Goal: Check status: Check status

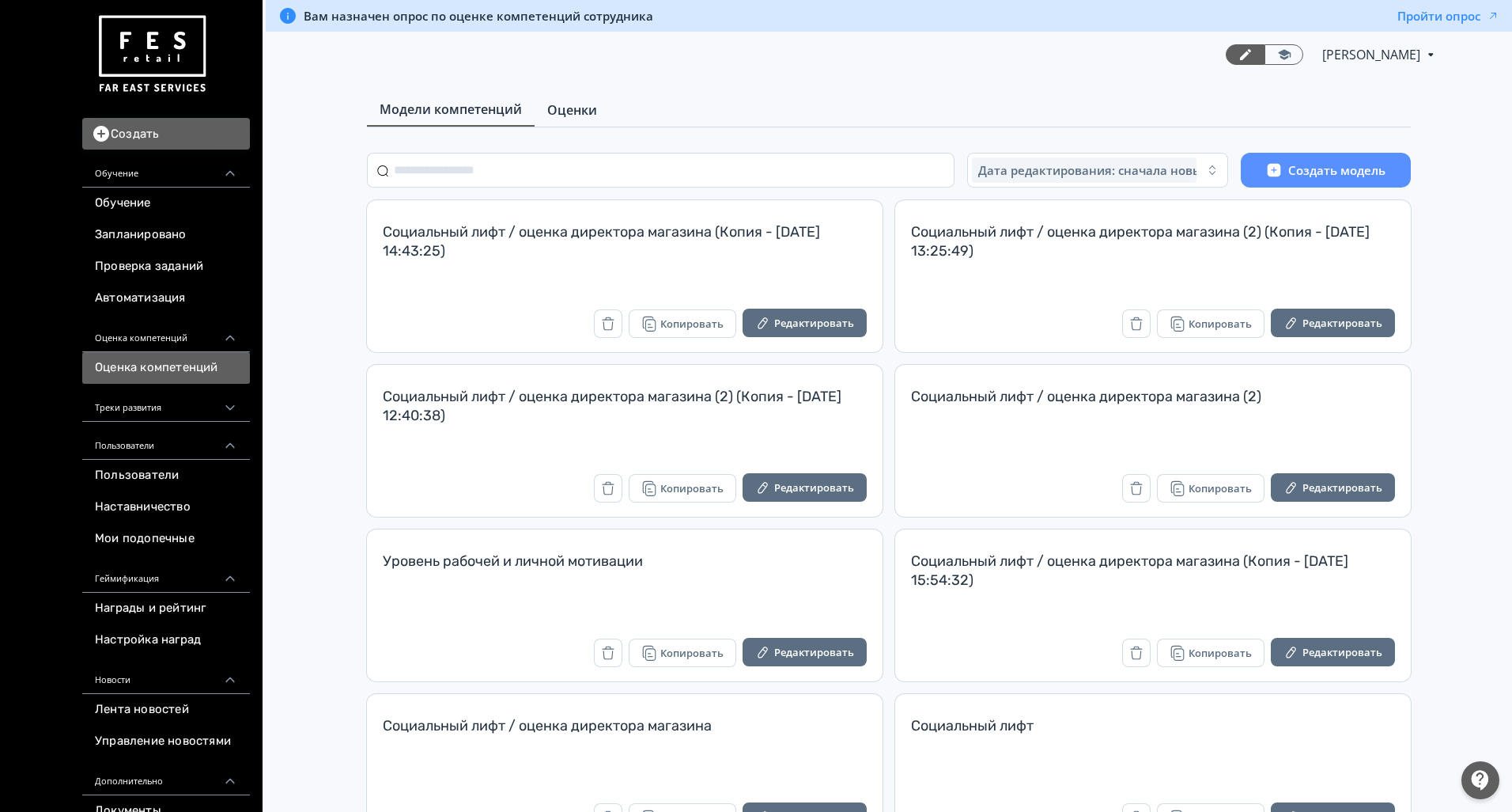
click at [561, 122] on link "Оценки" at bounding box center [572, 110] width 75 height 32
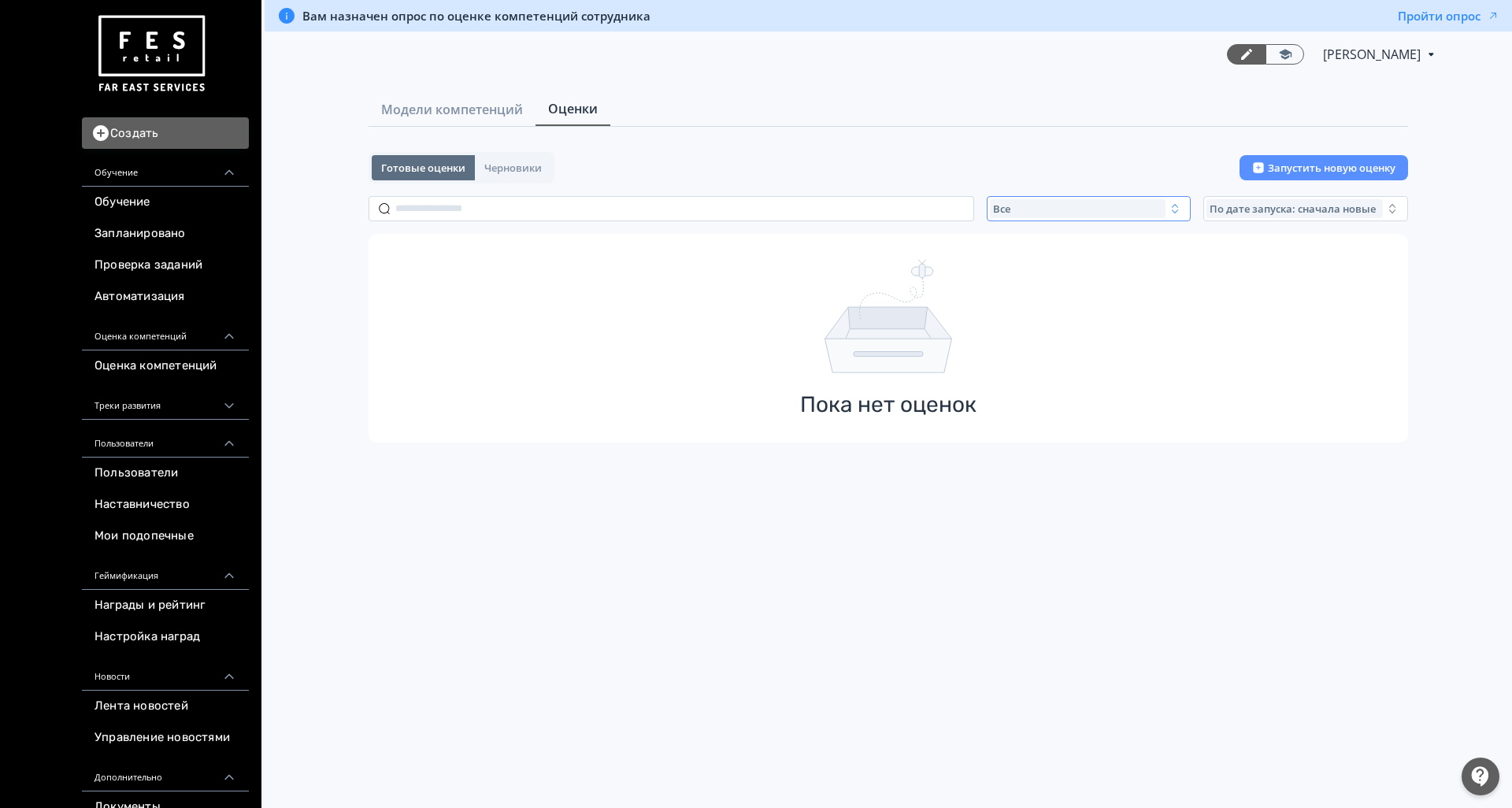
click at [1015, 210] on div "Все" at bounding box center [1077, 208] width 176 height 18
click at [1037, 302] on span "Завершенные" at bounding box center [1048, 301] width 82 height 16
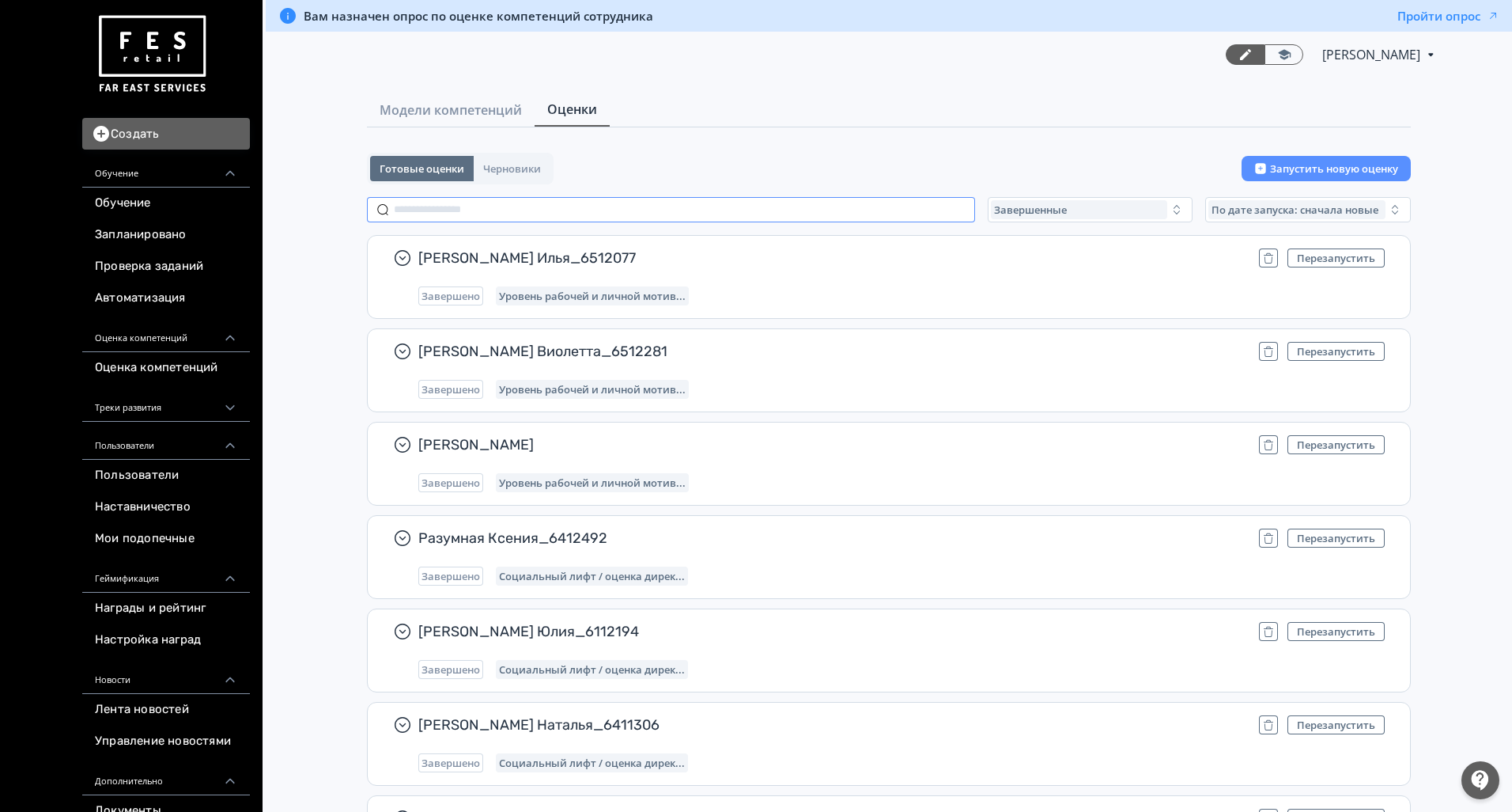
click at [598, 213] on input "text" at bounding box center [671, 209] width 609 height 25
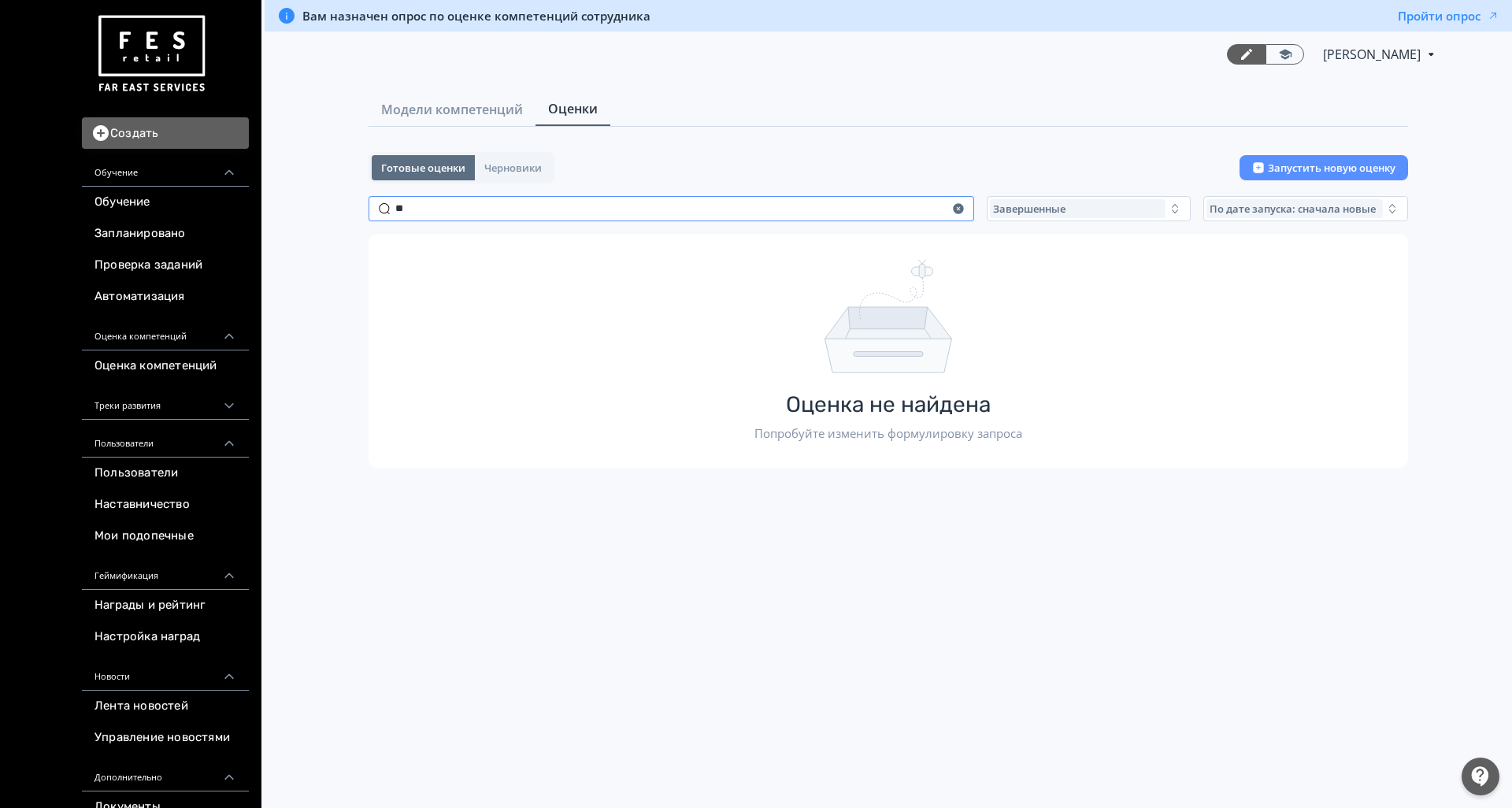
type input "*"
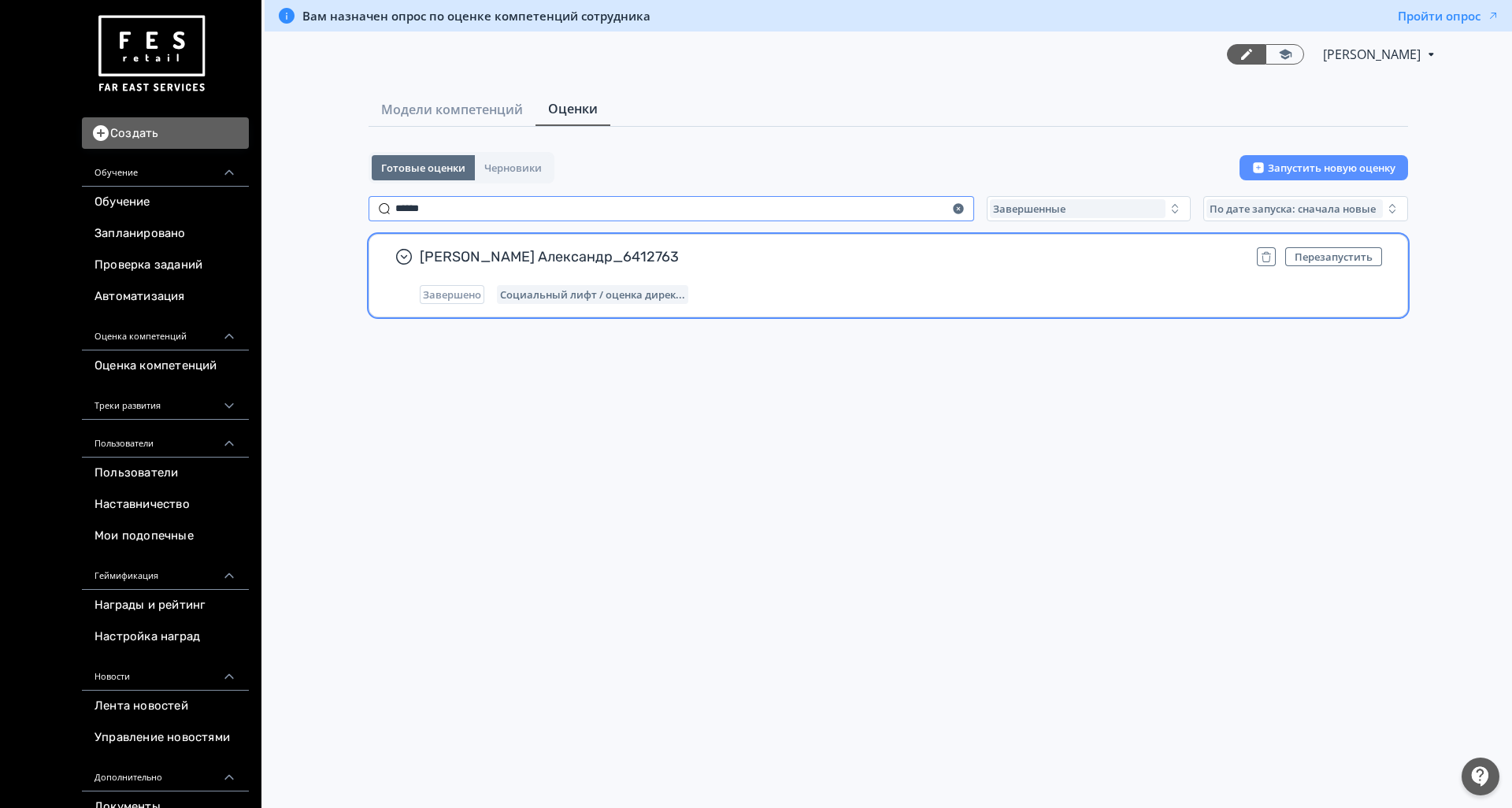
type input "******"
click at [871, 285] on div "Завершено Социальный лифт / оценка дирек..." at bounding box center [900, 294] width 962 height 18
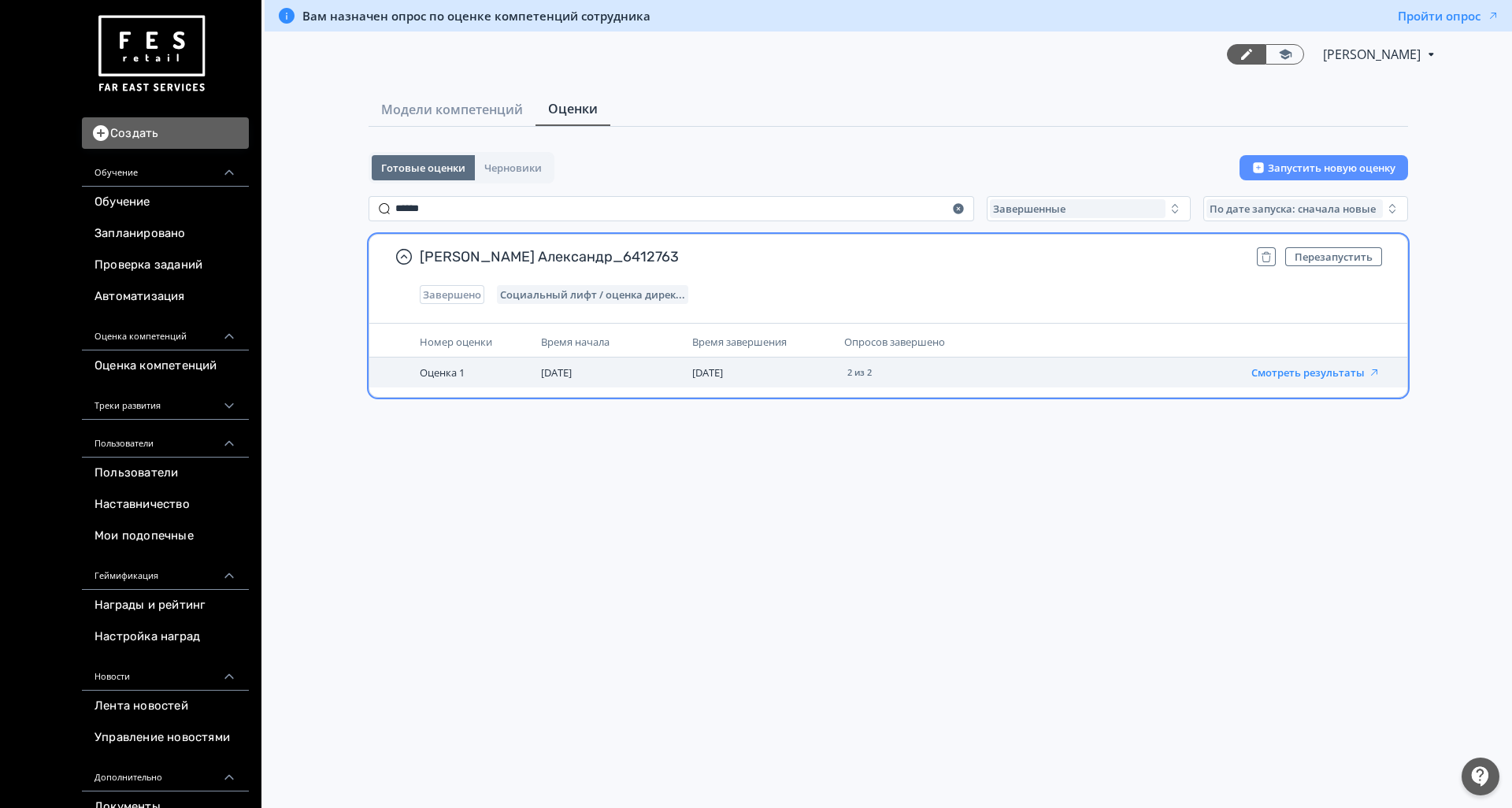
click at [1332, 370] on button "Смотреть результаты" at bounding box center [1316, 373] width 129 height 13
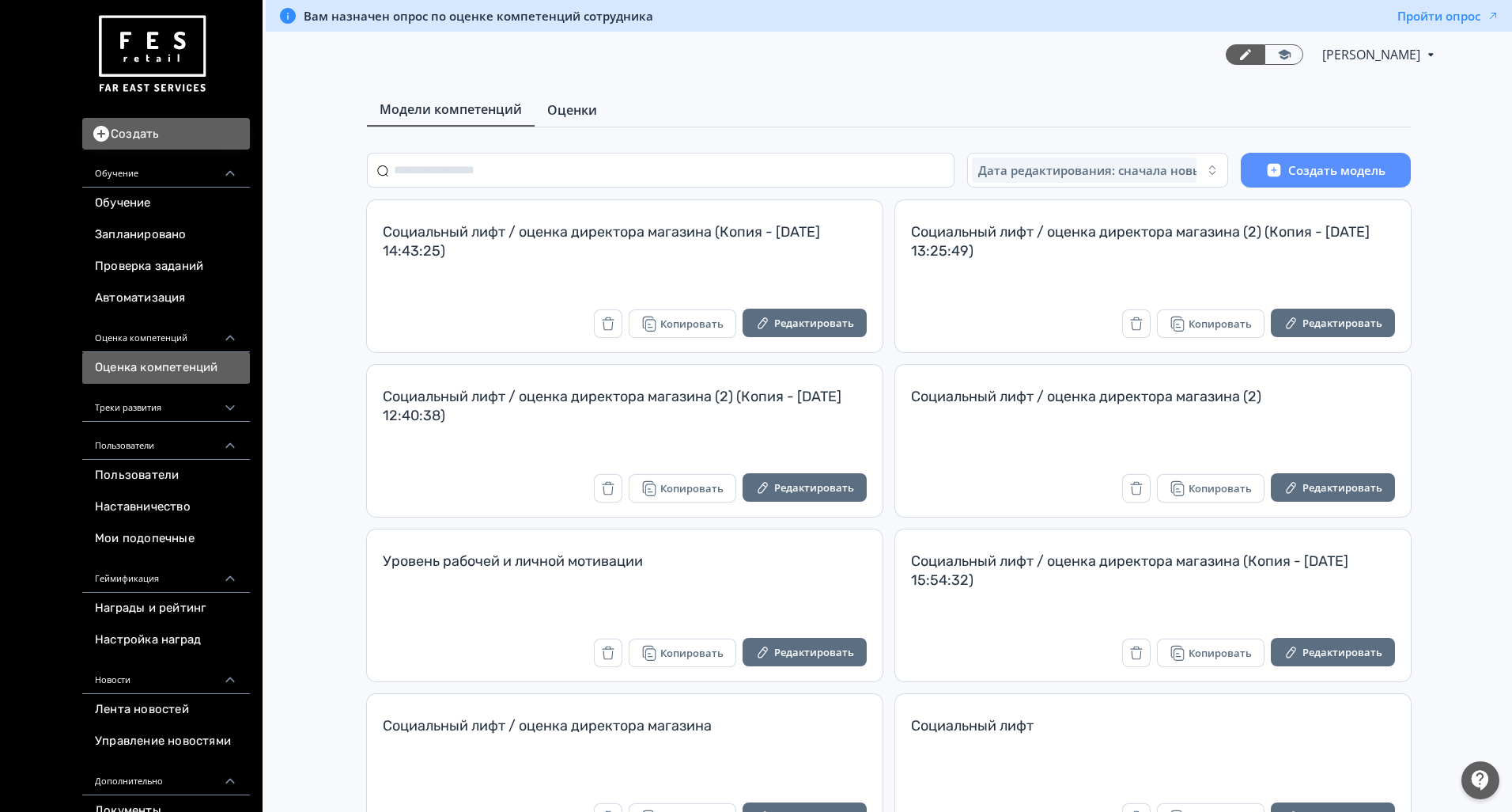
click at [580, 109] on span "Оценки" at bounding box center [573, 109] width 50 height 19
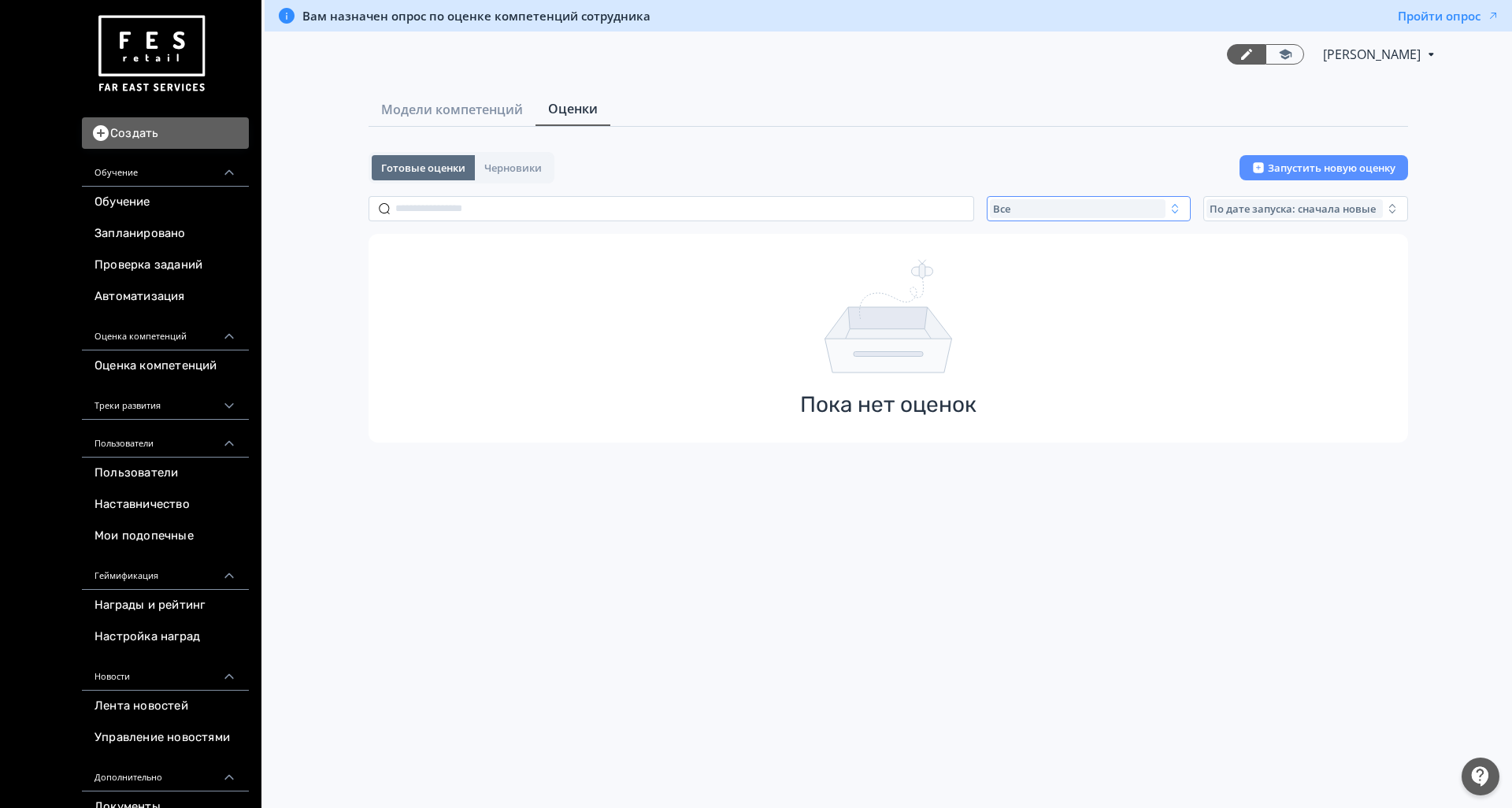
click at [1029, 213] on div "Все" at bounding box center [1077, 208] width 176 height 18
click at [1066, 306] on span "Завершенные" at bounding box center [1048, 301] width 82 height 16
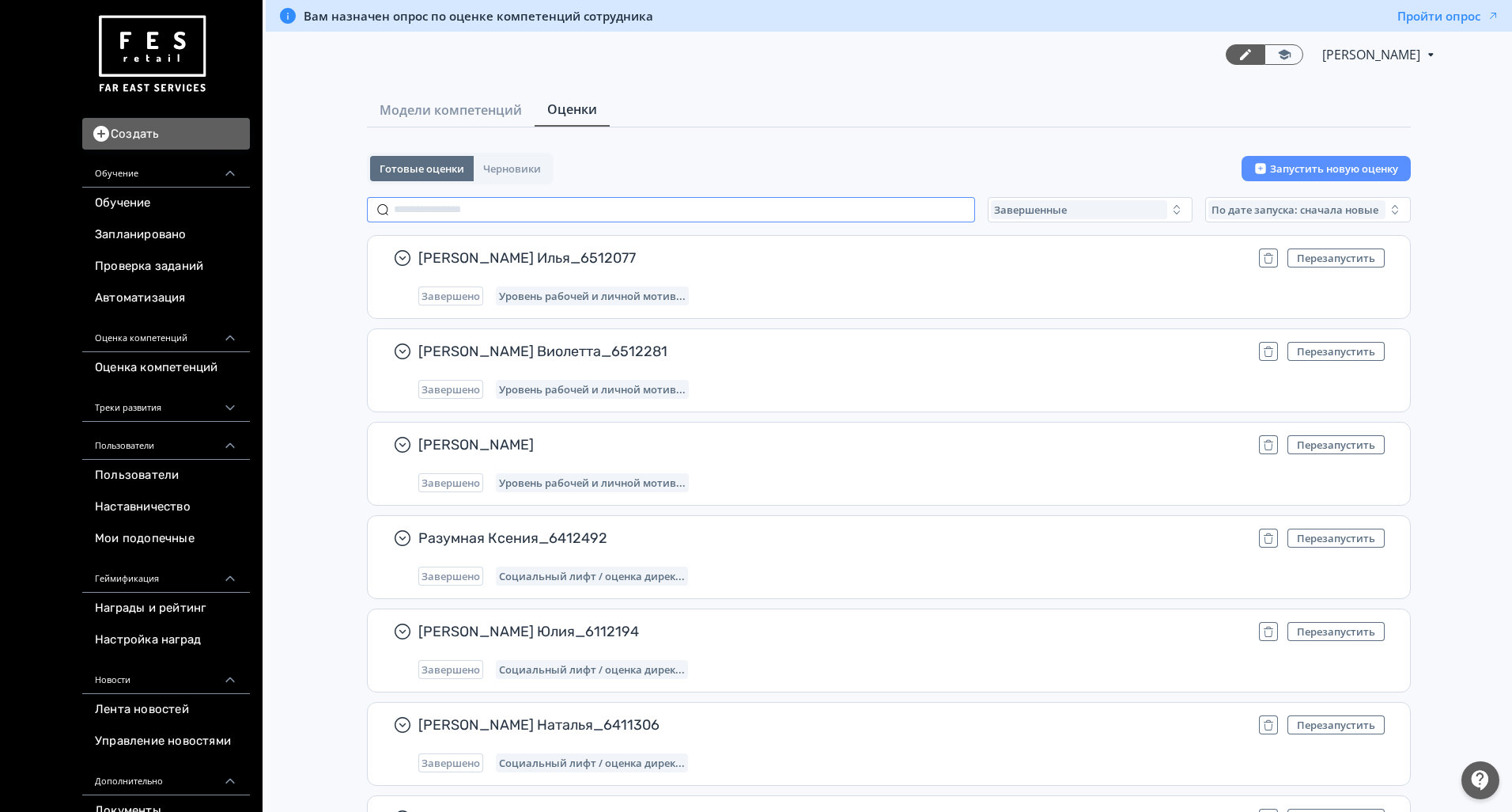
click at [590, 213] on input "text" at bounding box center [671, 209] width 609 height 25
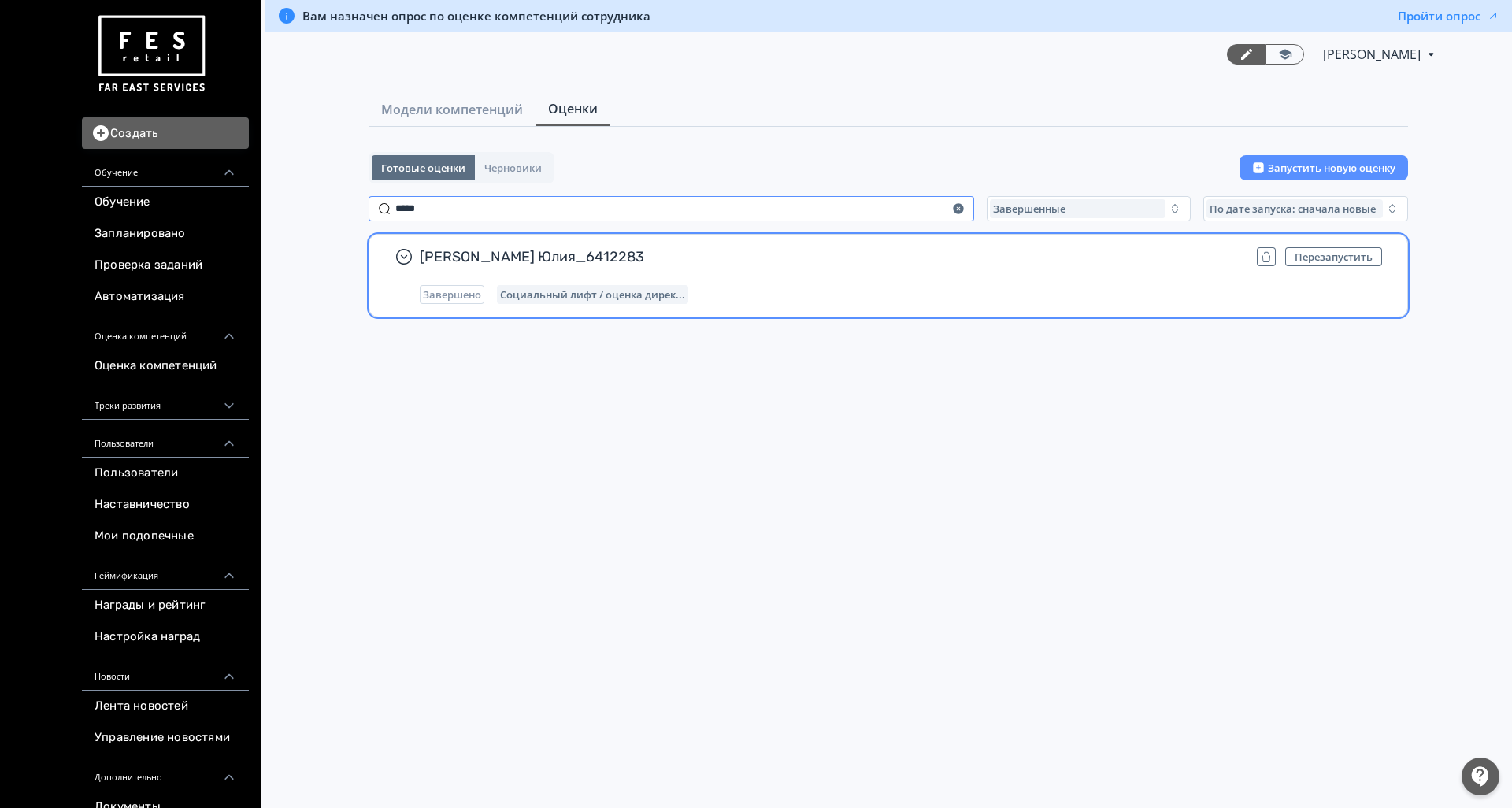
type input "*****"
click at [805, 293] on div "Завершено Социальный лифт / оценка дирек..." at bounding box center [900, 294] width 962 height 18
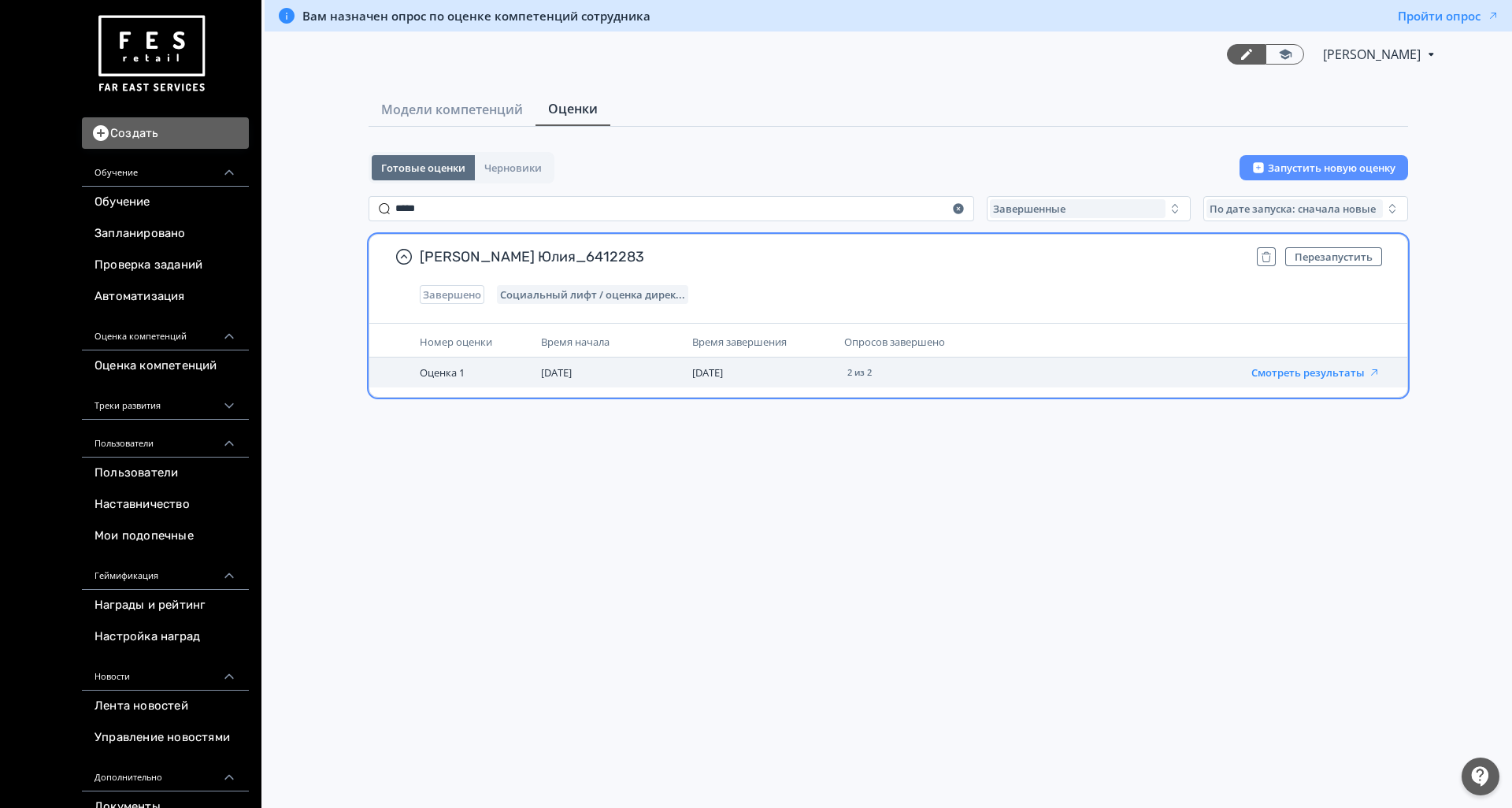
click at [1330, 374] on button "Смотреть результаты" at bounding box center [1316, 373] width 129 height 13
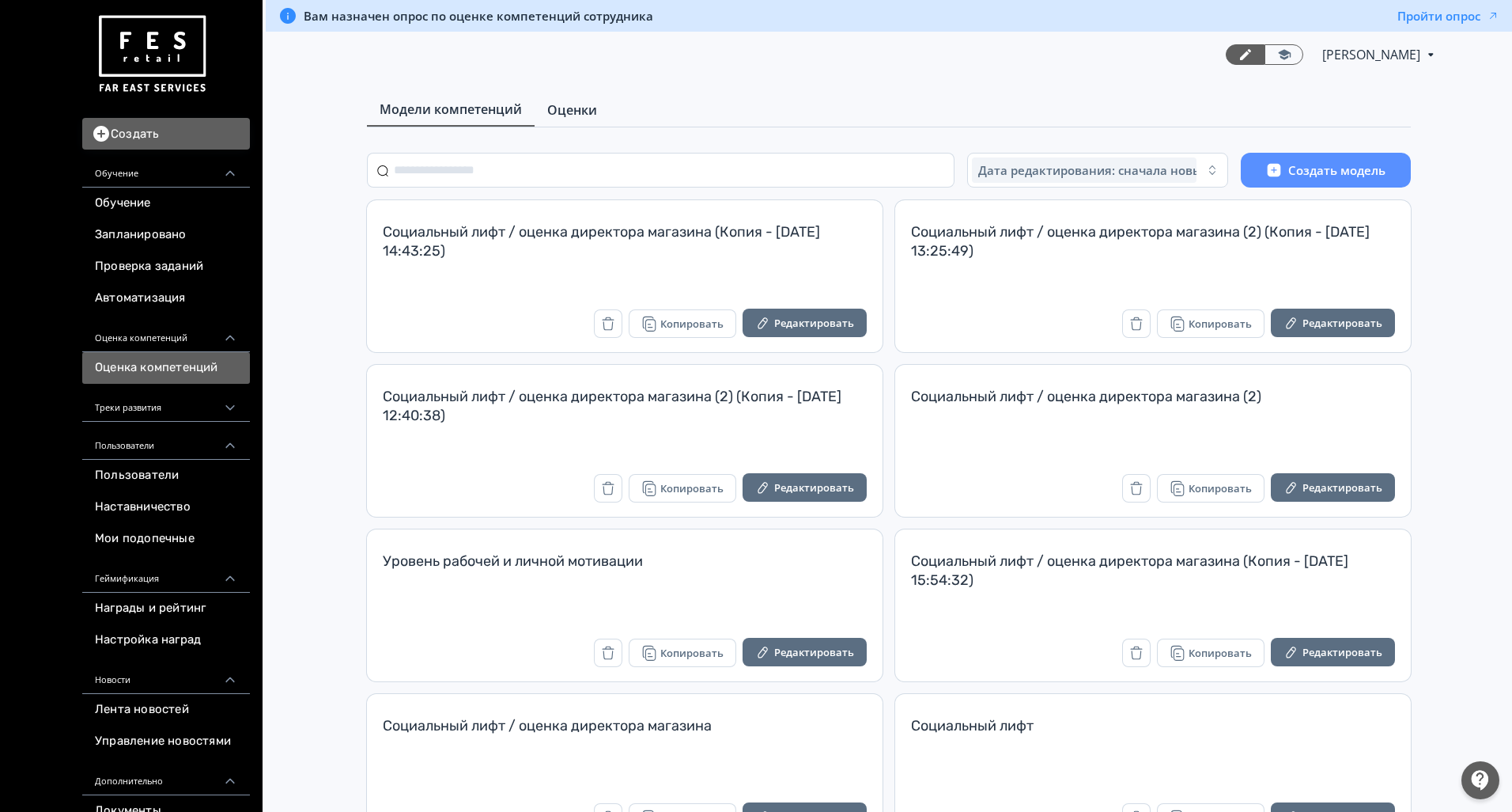
click at [594, 106] on span "Оценки" at bounding box center [573, 109] width 50 height 19
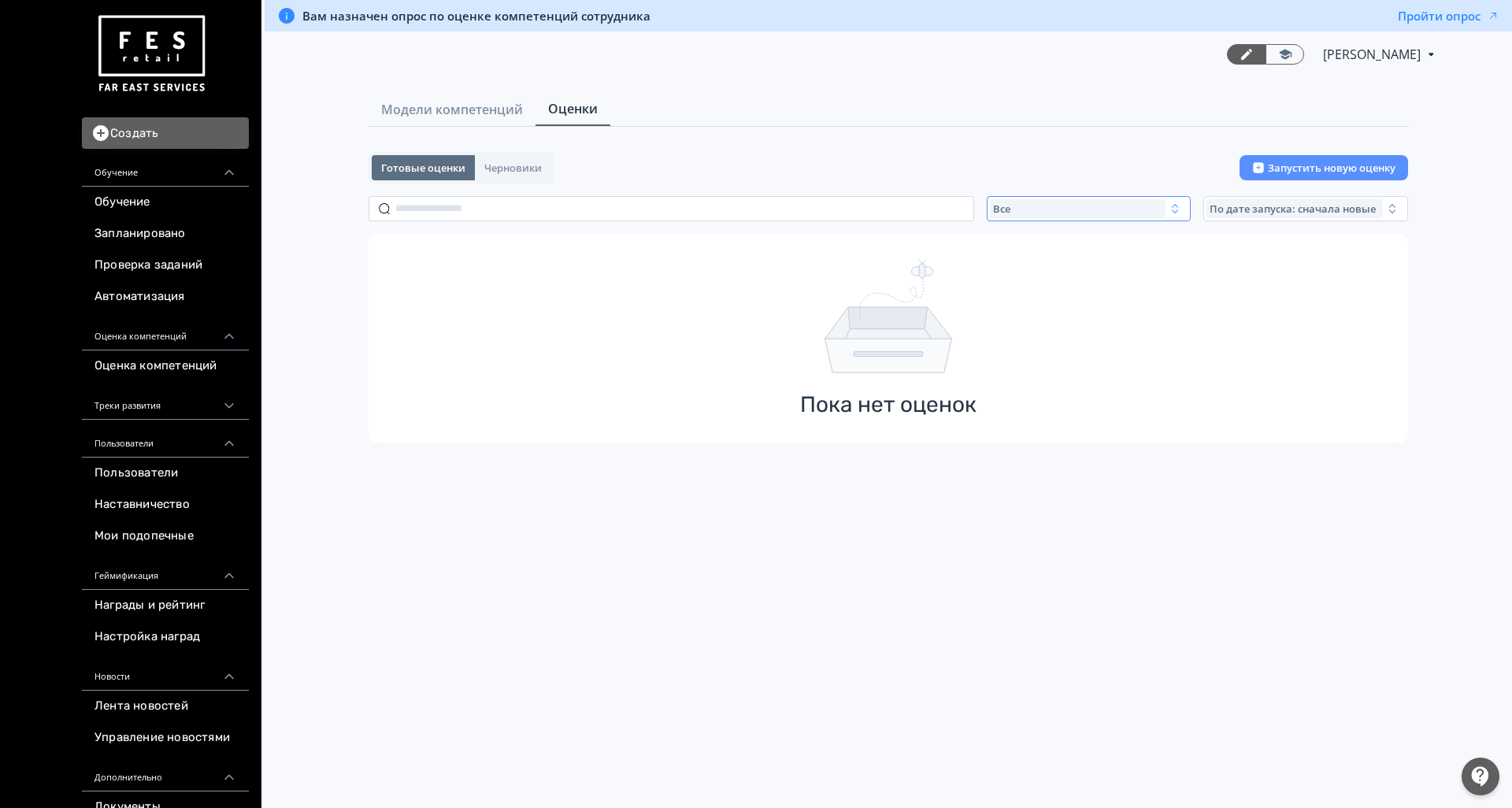
click at [1052, 213] on div "Все" at bounding box center [1077, 208] width 176 height 18
click at [1068, 300] on span "Завершенные" at bounding box center [1048, 301] width 82 height 16
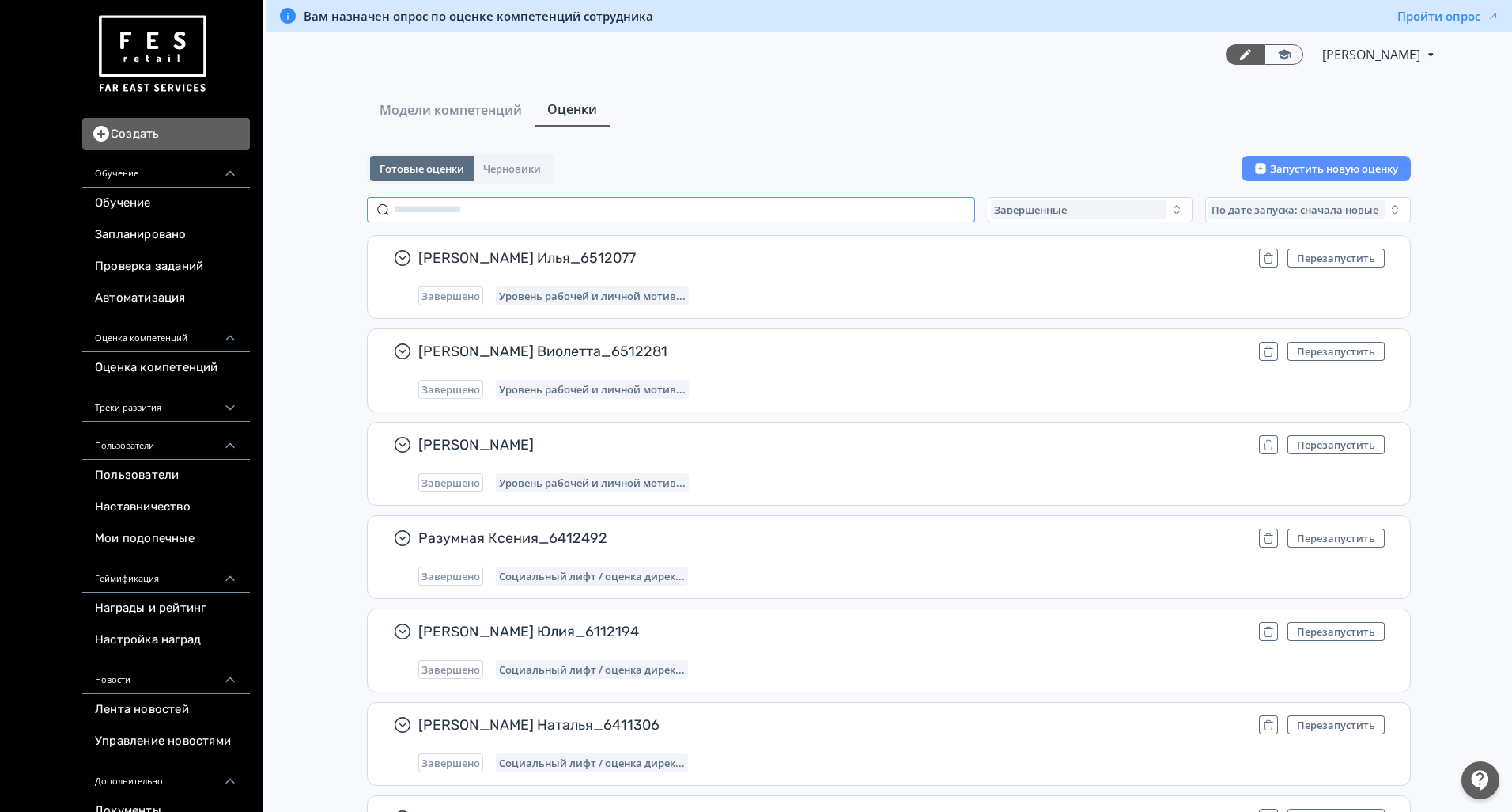
click at [536, 201] on input "text" at bounding box center [671, 209] width 609 height 25
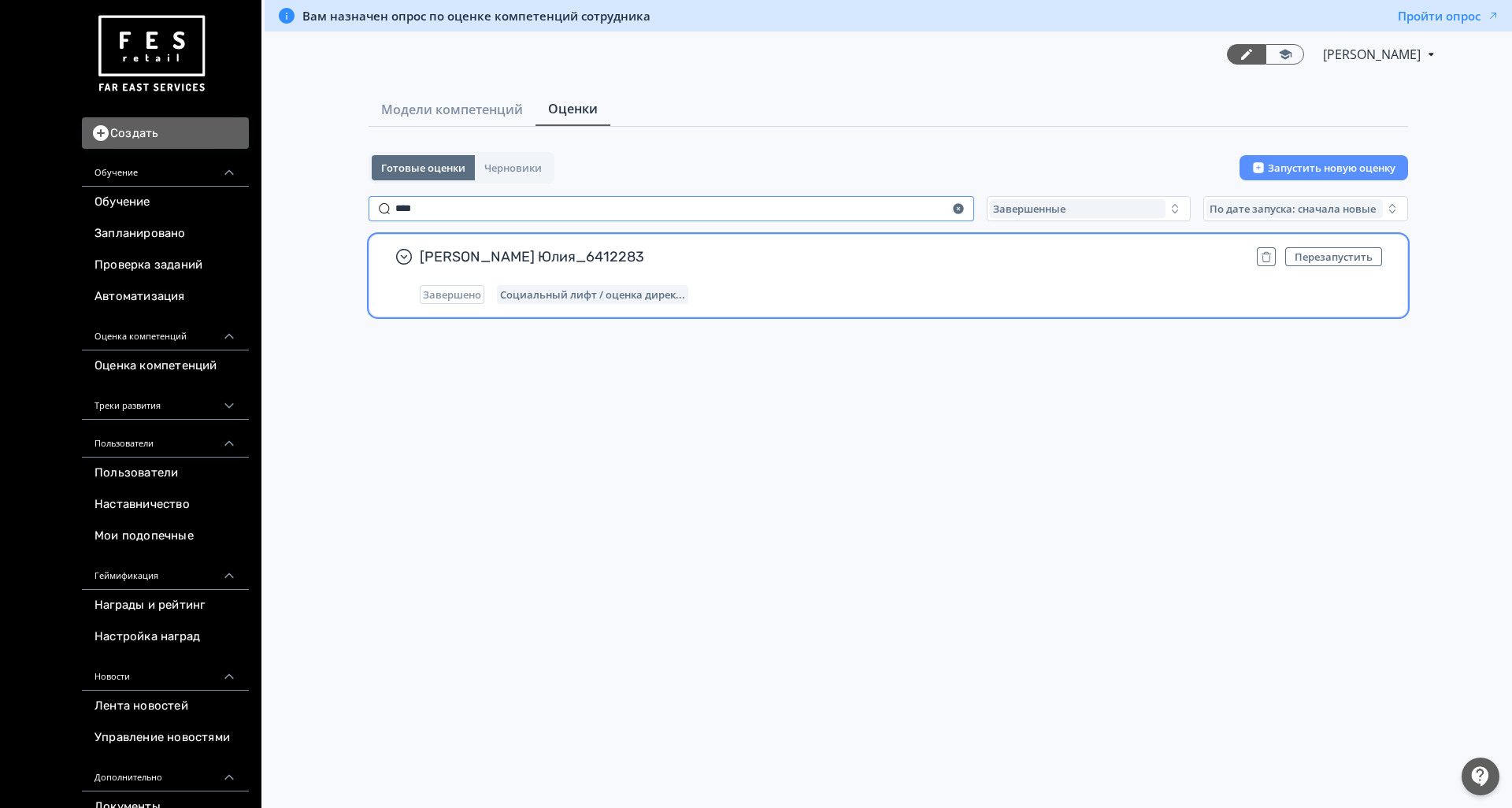
type input "****"
click at [814, 276] on div "Кудрявцева Юлия_6412283 Перезапустить Завершено Социальный лифт / оценка дирек.…" at bounding box center [900, 275] width 962 height 56
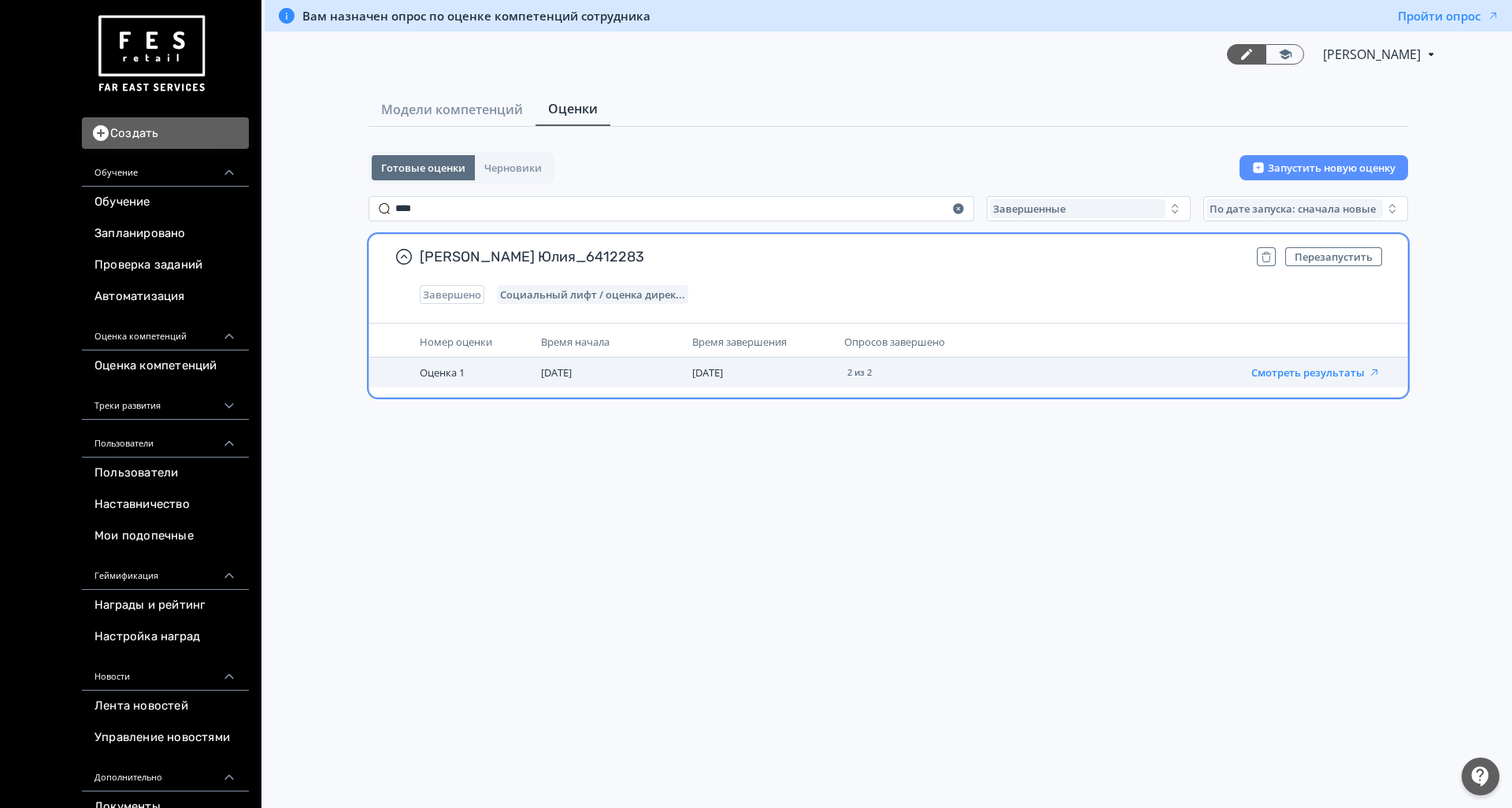
click at [1293, 374] on button "Смотреть результаты" at bounding box center [1316, 373] width 129 height 13
